Goal: Navigation & Orientation: Find specific page/section

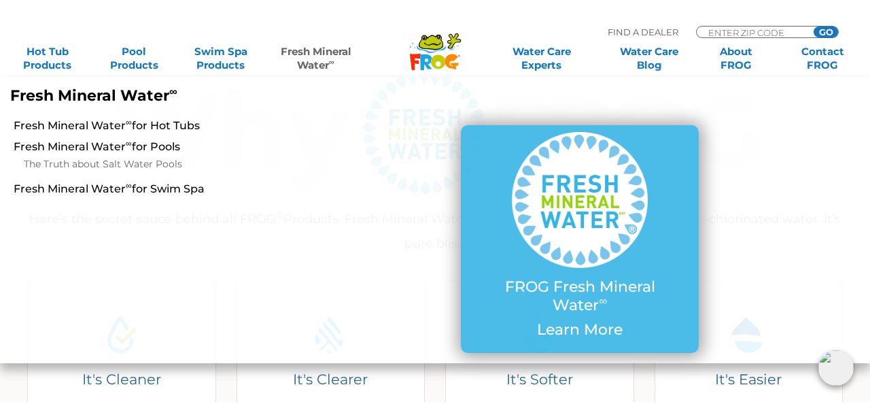
scroll to position [400, 0]
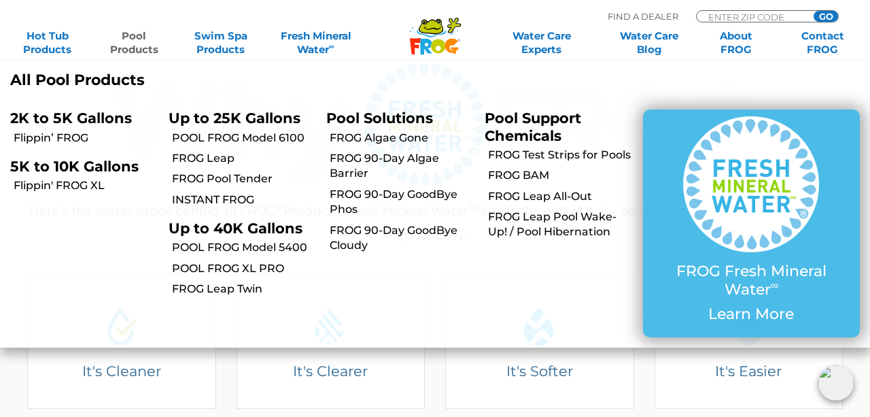
click at [140, 37] on link "Pool Products" at bounding box center [134, 42] width 67 height 27
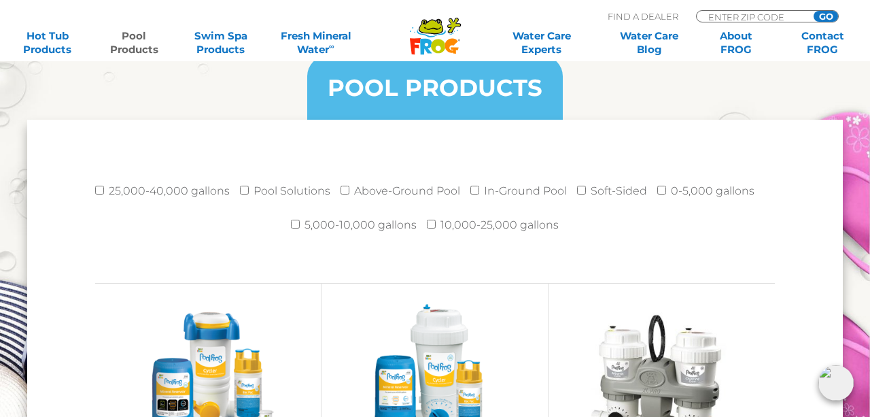
scroll to position [1770, 0]
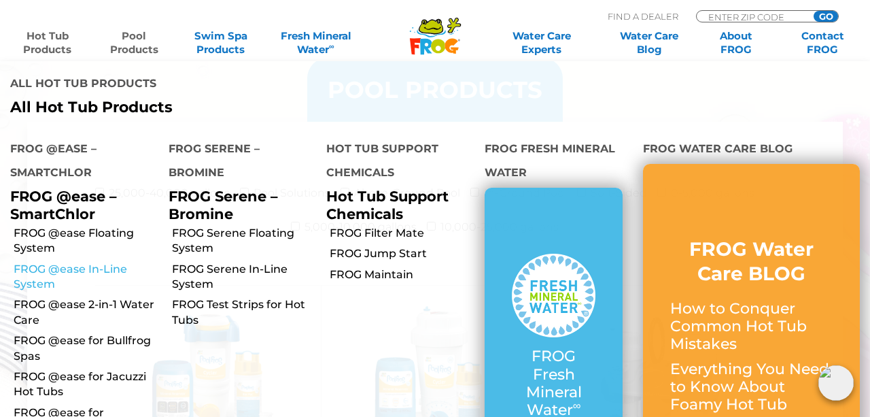
click at [103, 262] on link "FROG @ease In-Line System" at bounding box center [86, 277] width 145 height 31
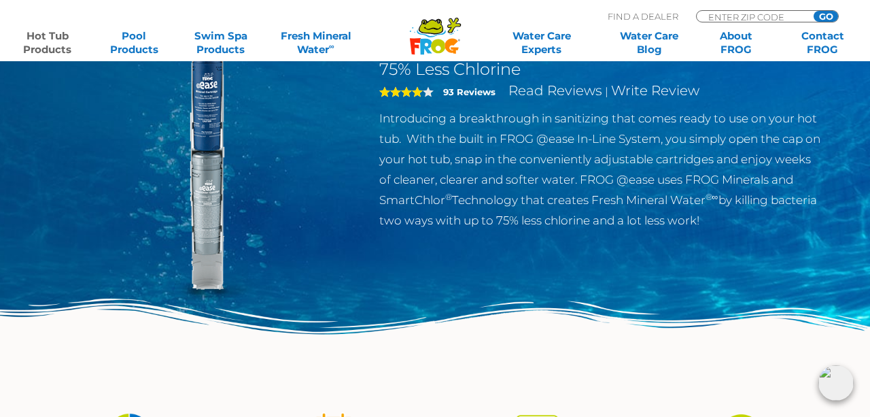
scroll to position [157, 0]
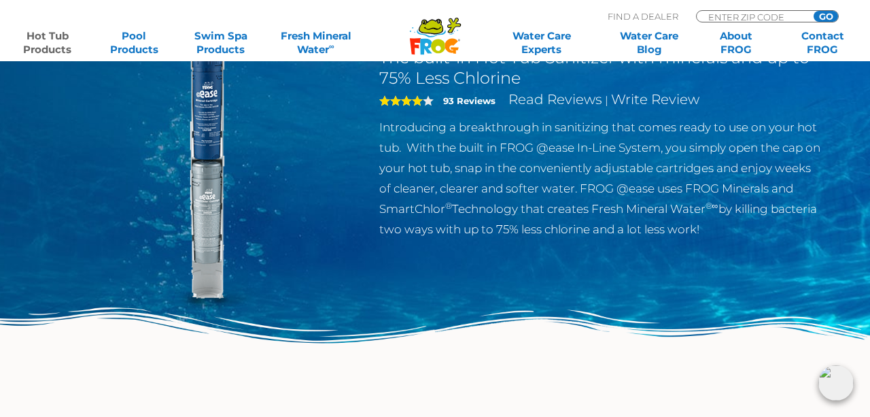
click at [435, 33] on icon at bounding box center [431, 27] width 24 height 16
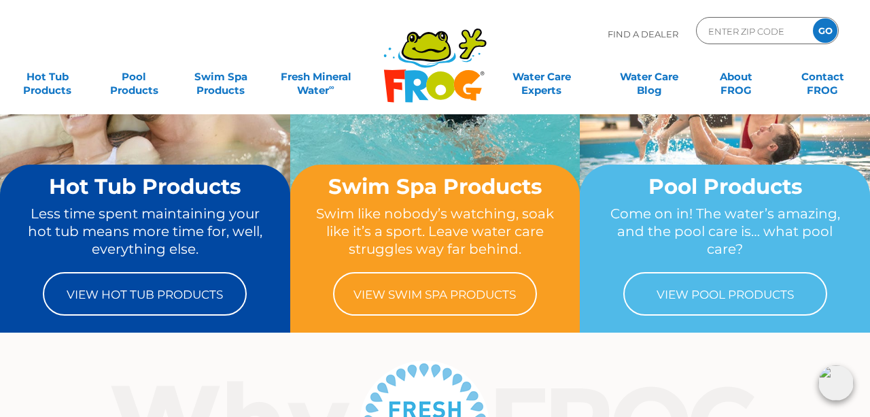
scroll to position [103, 0]
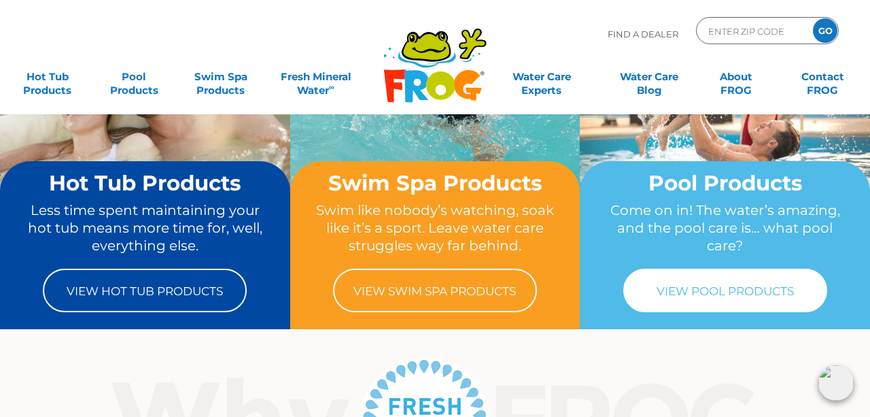
click at [717, 292] on link "View Pool Products" at bounding box center [725, 289] width 204 height 43
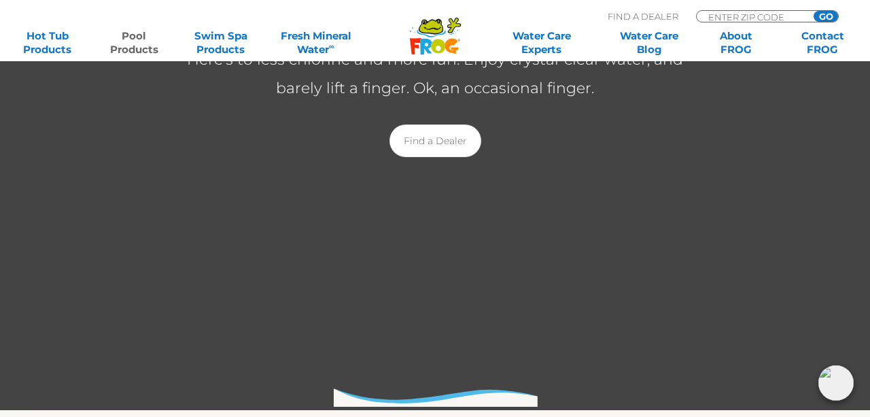
scroll to position [345, 0]
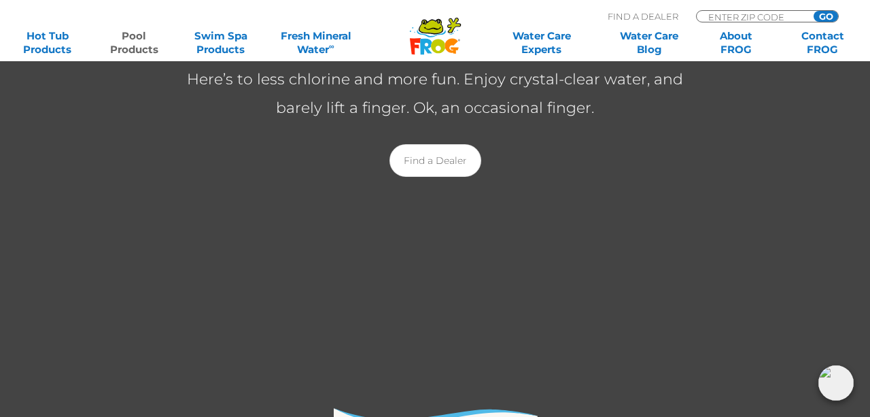
click at [735, 16] on input "ENTER ZIP CODE" at bounding box center [753, 17] width 92 height 12
type input "19468"
click at [826, 14] on input "GO" at bounding box center [825, 16] width 24 height 11
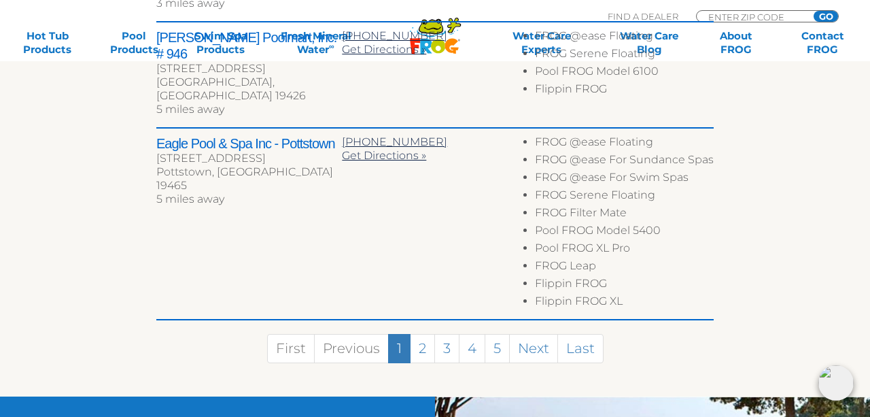
scroll to position [1032, 0]
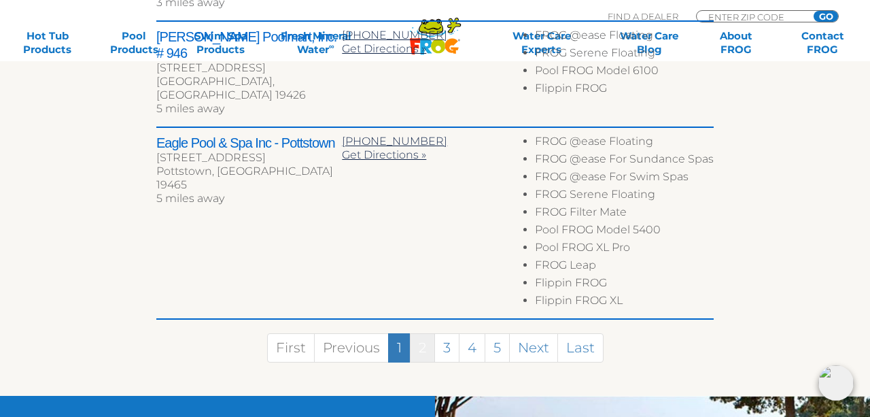
click at [423, 333] on link "2" at bounding box center [422, 347] width 25 height 29
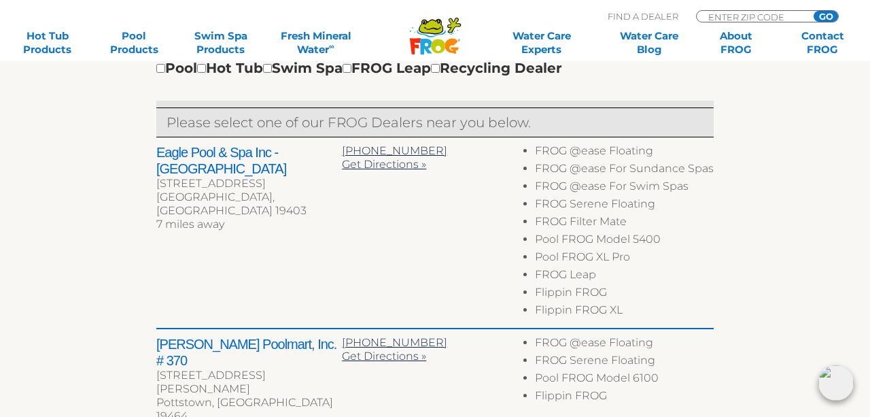
scroll to position [497, 0]
